Goal: Use online tool/utility: Utilize a website feature to perform a specific function

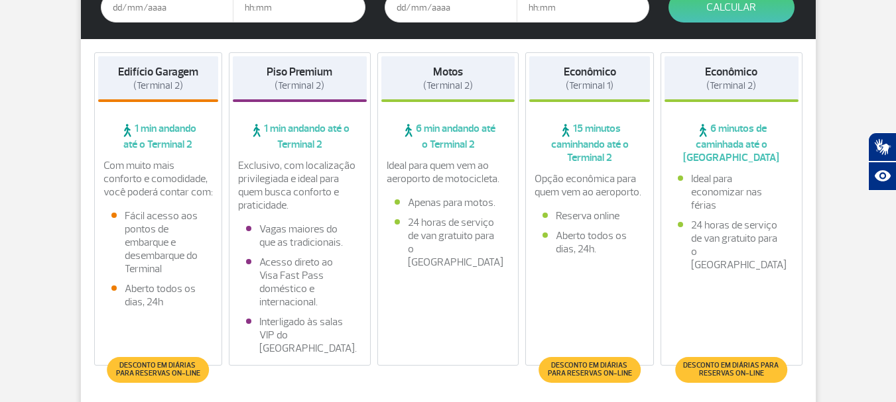
scroll to position [249, 0]
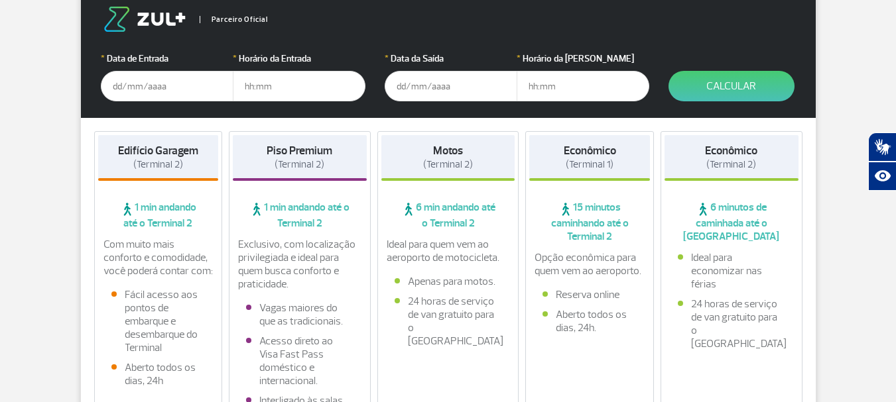
click at [133, 84] on input "text" at bounding box center [167, 86] width 133 height 30
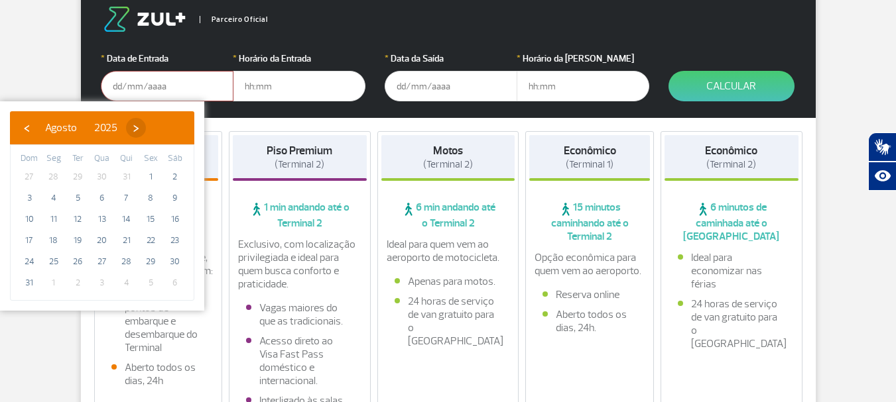
click at [146, 123] on span "›" at bounding box center [136, 128] width 20 height 20
click at [158, 123] on span "›" at bounding box center [148, 128] width 20 height 20
click at [127, 178] on span "2" at bounding box center [126, 176] width 21 height 21
type input "[DATE]"
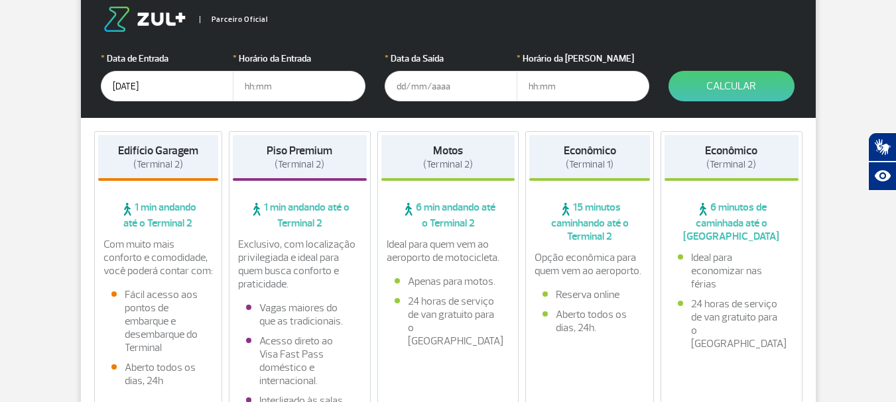
click at [286, 92] on input "text" at bounding box center [299, 86] width 133 height 30
drag, startPoint x: 286, startPoint y: 92, endPoint x: 263, endPoint y: 80, distance: 26.4
click at [263, 80] on input "7" at bounding box center [299, 86] width 133 height 30
drag, startPoint x: 259, startPoint y: 88, endPoint x: 234, endPoint y: 86, distance: 24.6
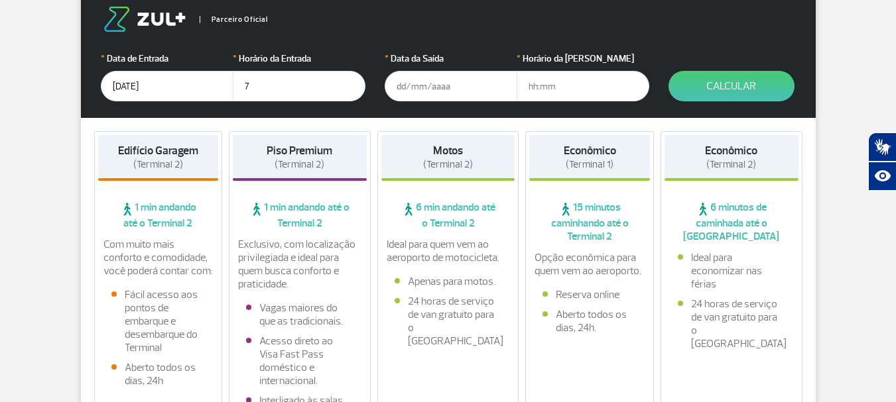
click at [234, 86] on input "7" at bounding box center [299, 86] width 133 height 30
type input "6"
click at [234, 86] on input "6" at bounding box center [299, 86] width 133 height 30
drag, startPoint x: 260, startPoint y: 86, endPoint x: 227, endPoint y: 84, distance: 32.5
click at [227, 84] on div "* Data de Entrada [DATE] * Horário da Entrada 6" at bounding box center [233, 77] width 264 height 50
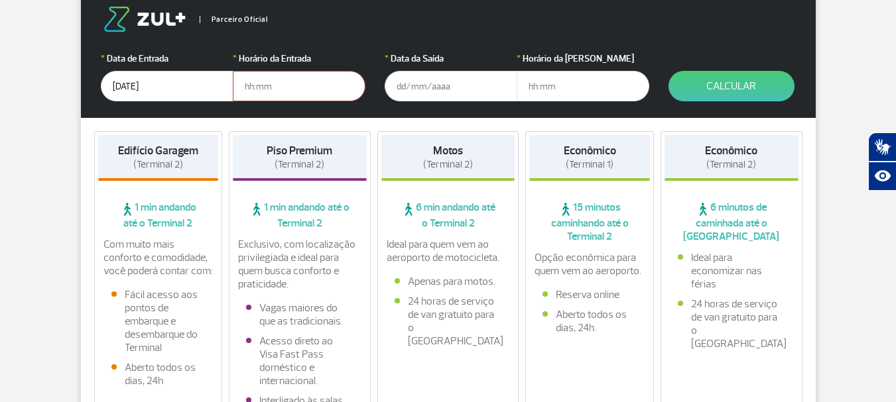
click at [227, 84] on input "[DATE]" at bounding box center [167, 86] width 133 height 30
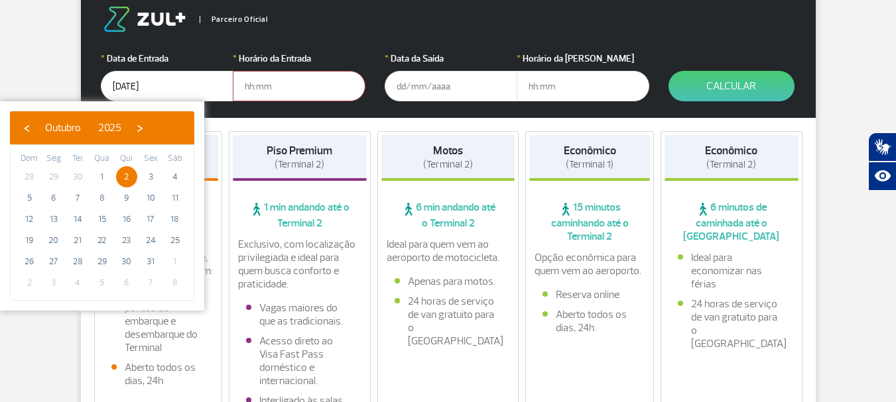
click at [254, 87] on input "text" at bounding box center [299, 86] width 133 height 30
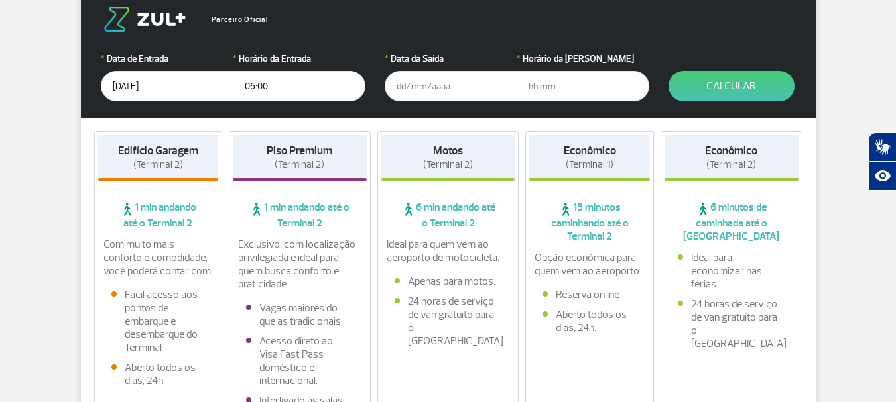
type input "06:00"
click at [434, 84] on input "text" at bounding box center [451, 86] width 133 height 30
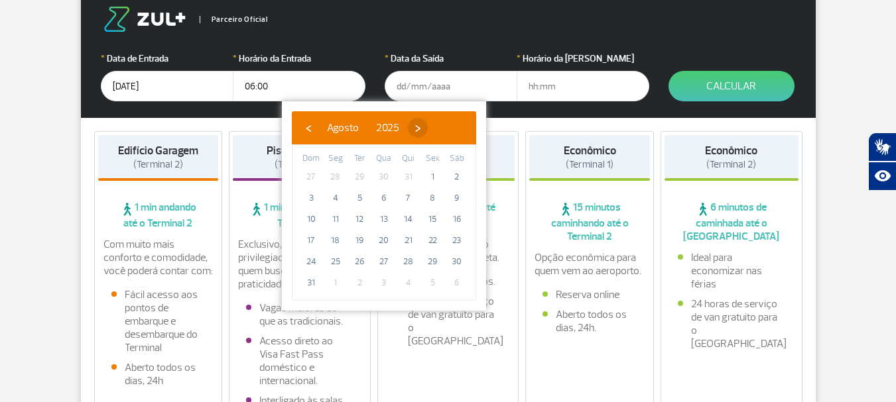
click at [428, 129] on span "›" at bounding box center [418, 128] width 20 height 20
click at [440, 129] on span "›" at bounding box center [430, 128] width 20 height 20
click at [357, 197] on span "7" at bounding box center [359, 198] width 21 height 21
type input "[DATE]"
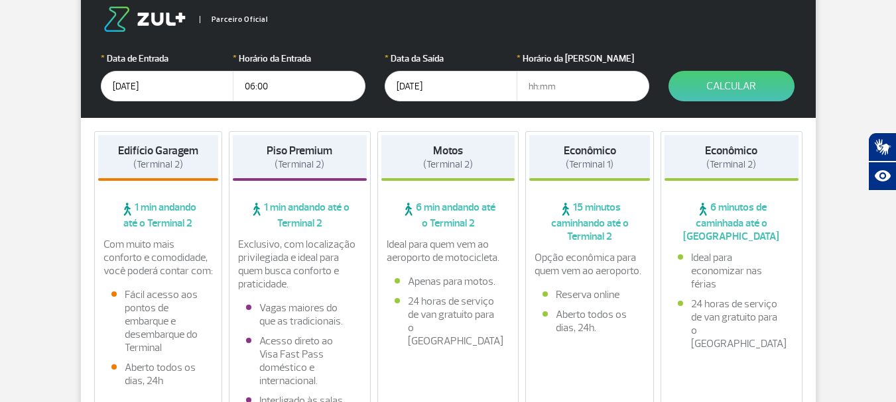
click at [558, 84] on input "text" at bounding box center [582, 86] width 133 height 30
type input "18:00"
click at [729, 78] on button "Calcular" at bounding box center [731, 86] width 126 height 30
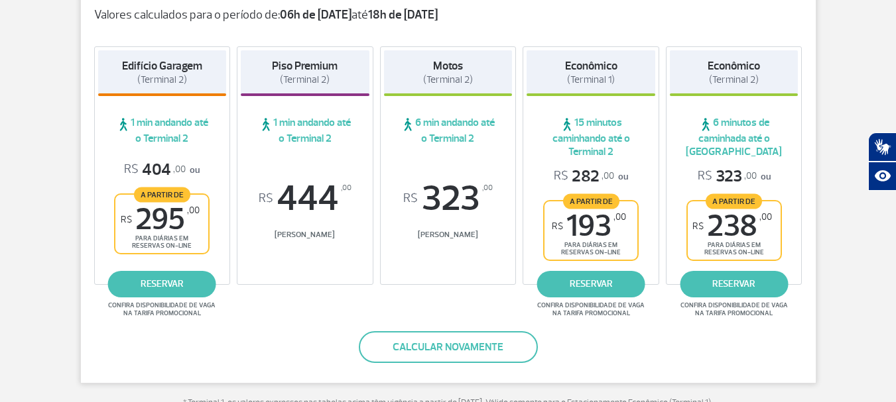
scroll to position [248, 0]
